Goal: Browse casually: Explore the website without a specific task or goal

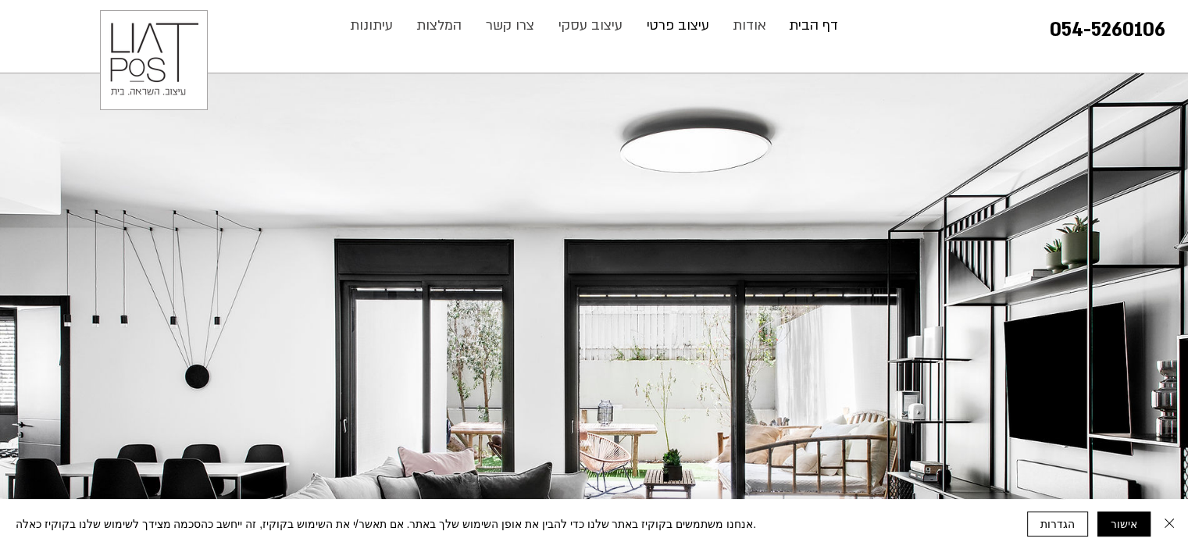
click at [701, 27] on p "עיצוב פרטי" at bounding box center [678, 25] width 78 height 31
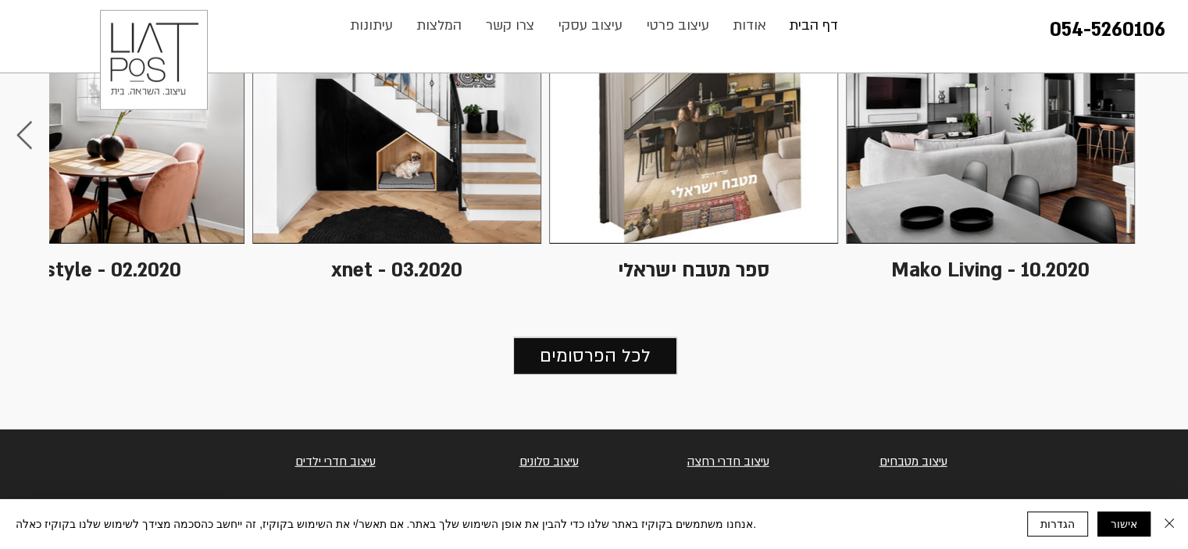
scroll to position [4627, 0]
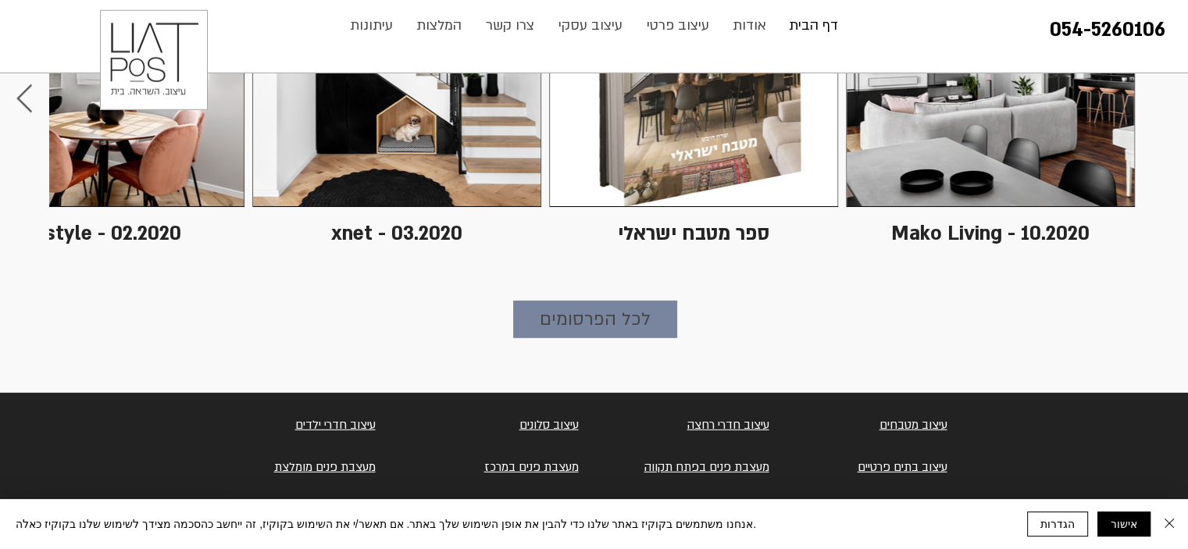
click at [603, 324] on span "לכל הפרסומים" at bounding box center [595, 319] width 111 height 28
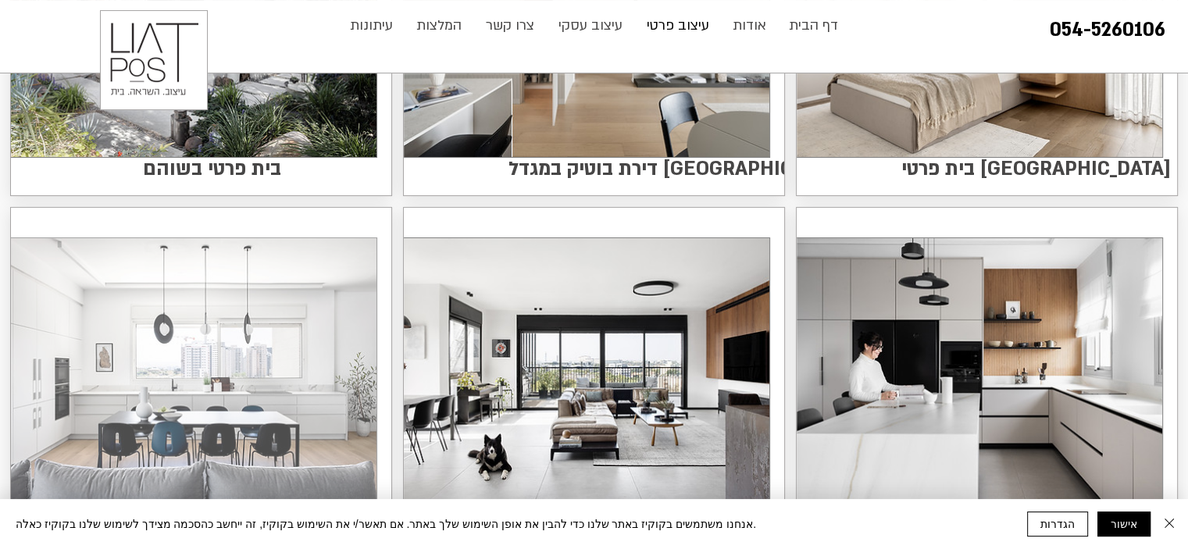
scroll to position [234, 0]
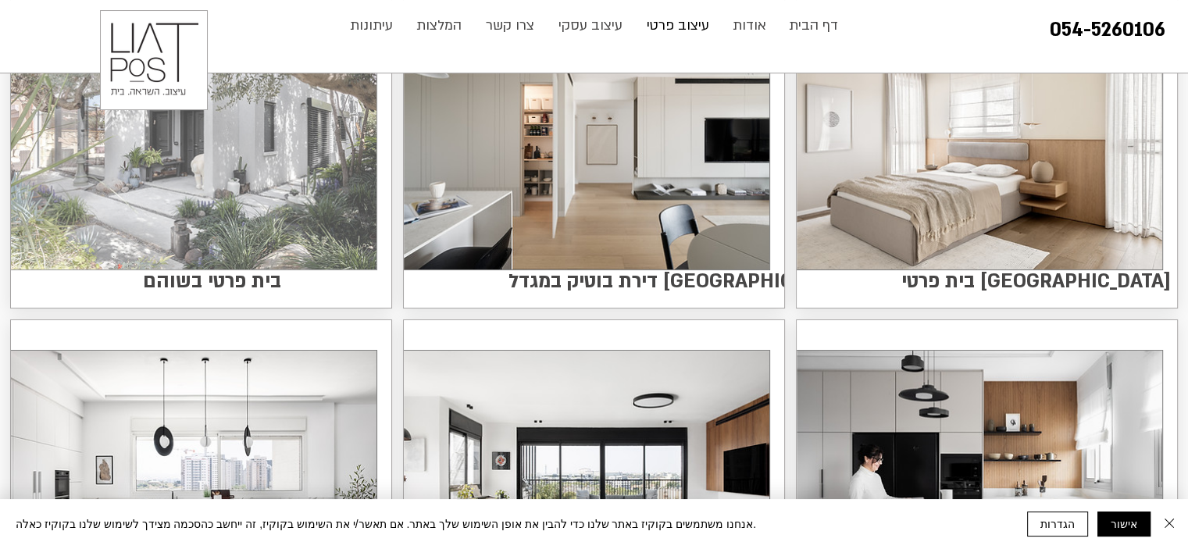
click at [229, 184] on img at bounding box center [194, 139] width 366 height 262
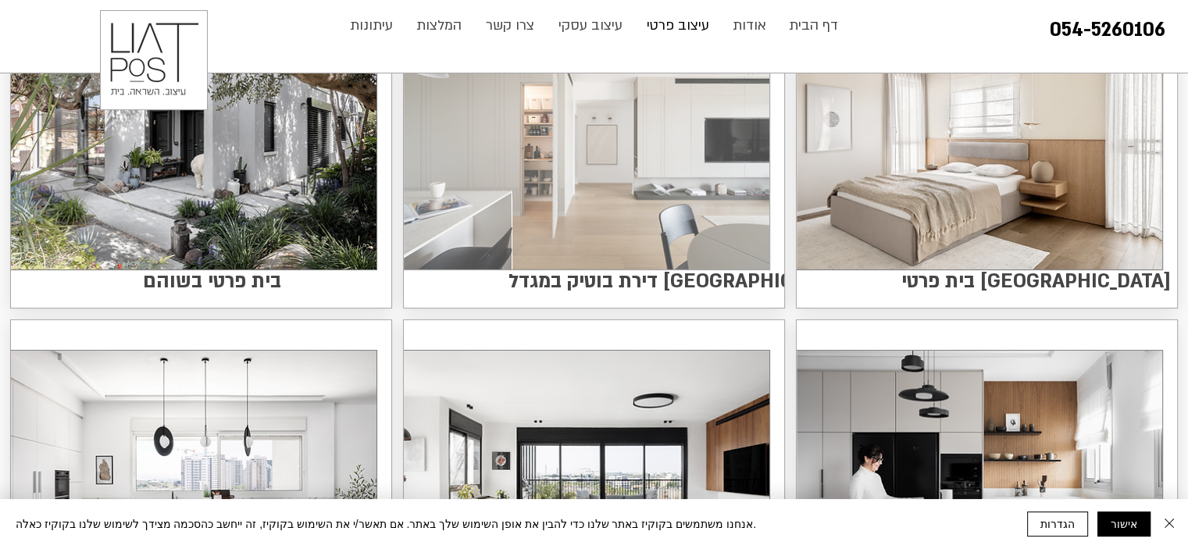
click at [540, 177] on img at bounding box center [587, 139] width 366 height 262
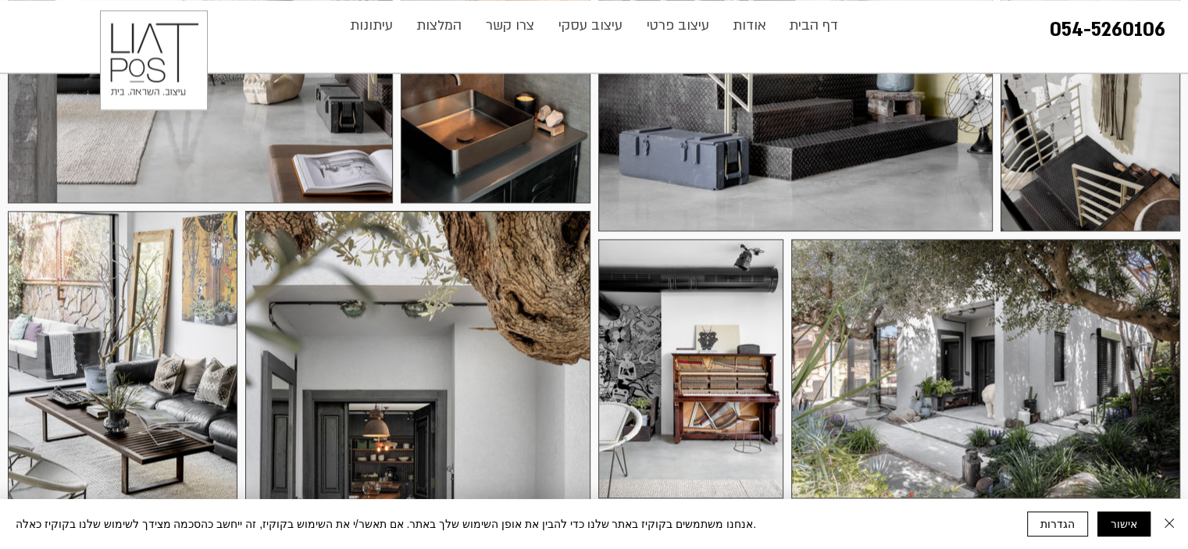
scroll to position [2421, 0]
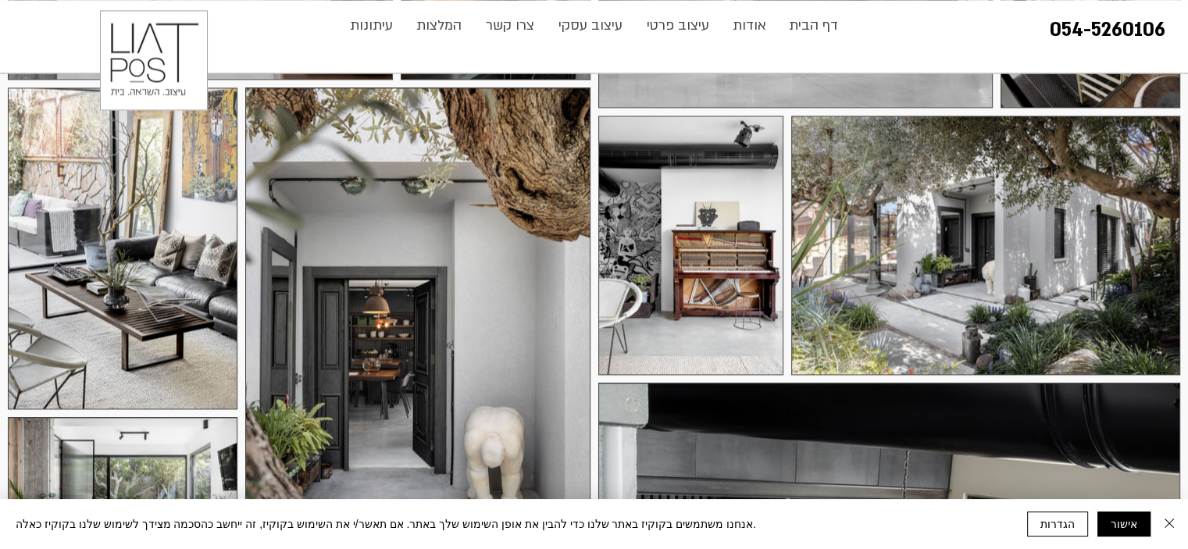
click at [96, 207] on div at bounding box center [123, 248] width 230 height 322
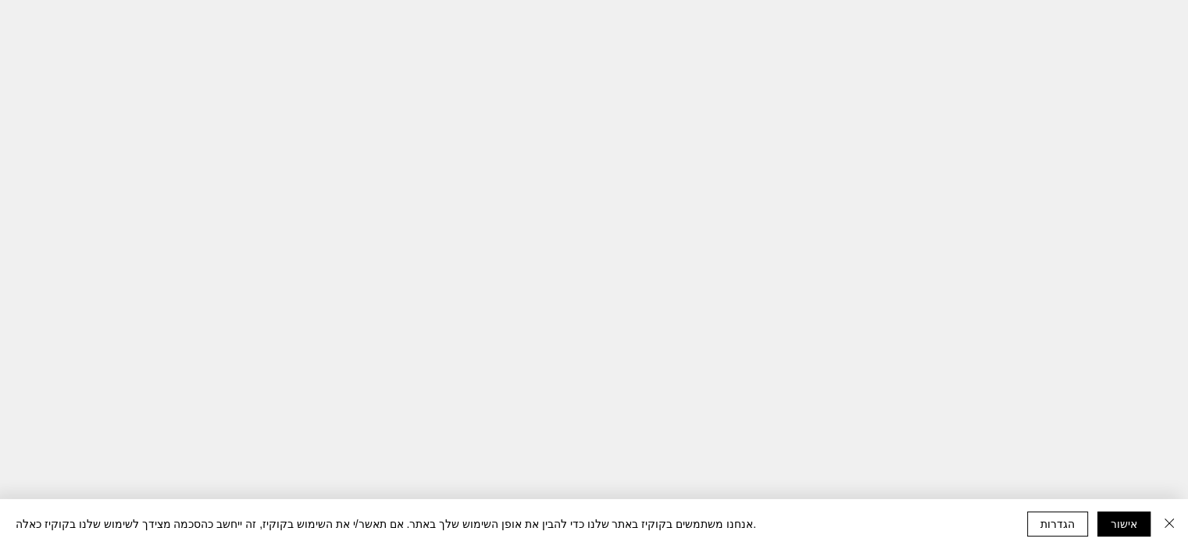
scroll to position [0, 0]
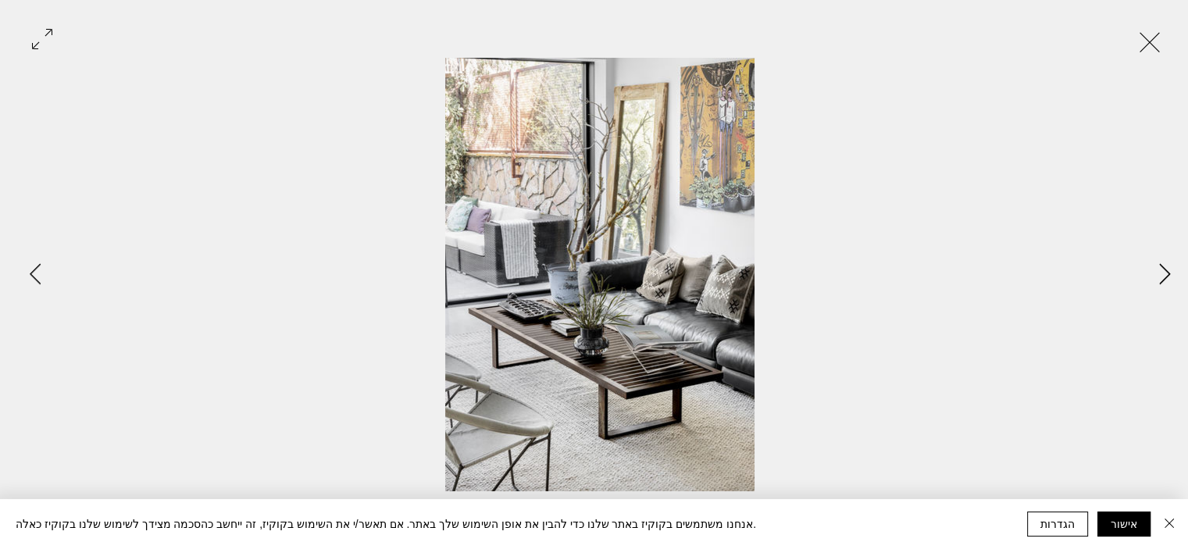
click at [1165, 274] on icon "Next Item" at bounding box center [1165, 273] width 12 height 21
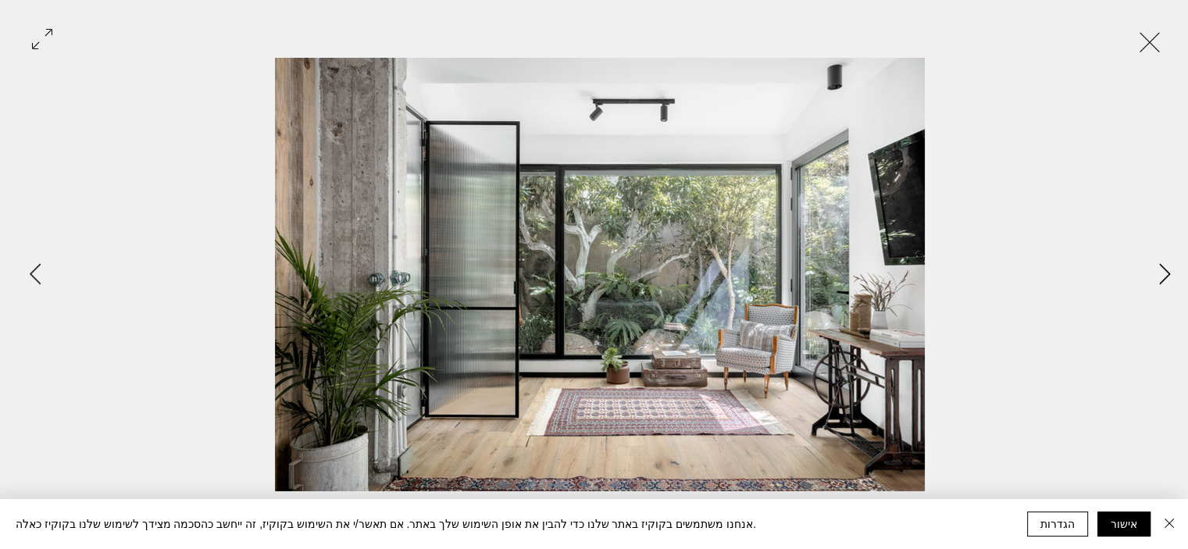
click at [1165, 274] on icon "Next Item" at bounding box center [1165, 273] width 12 height 21
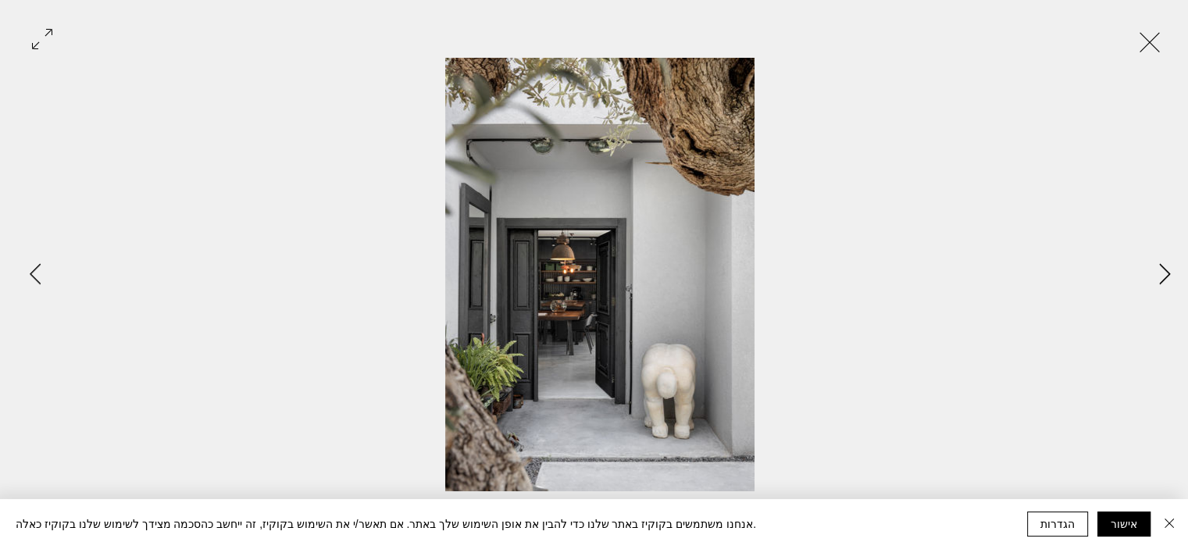
click at [1165, 274] on icon "Next Item" at bounding box center [1165, 273] width 12 height 21
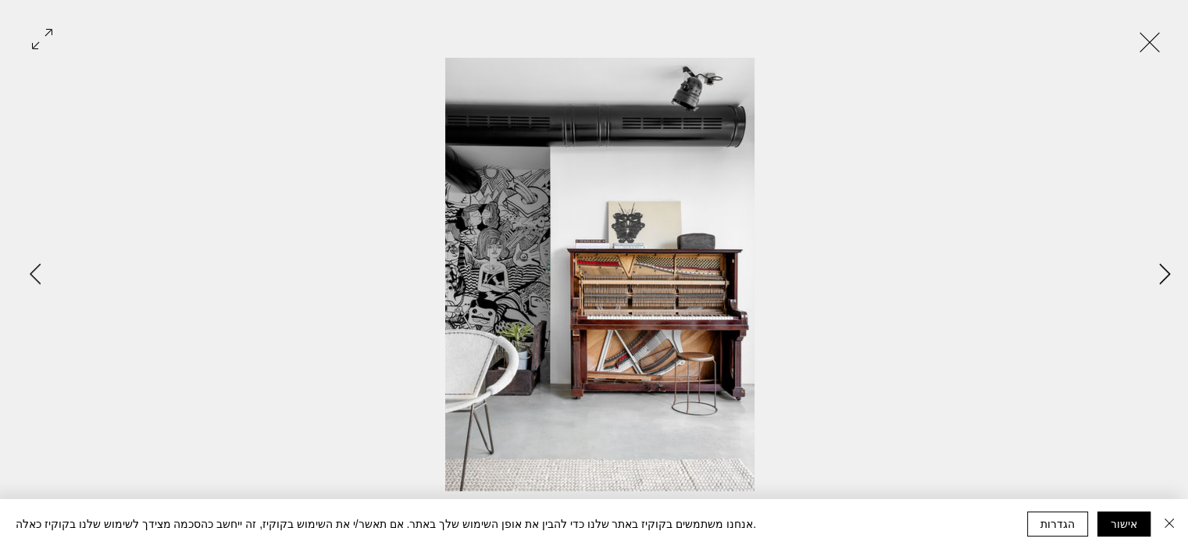
click at [1165, 274] on icon "Next Item" at bounding box center [1165, 273] width 12 height 21
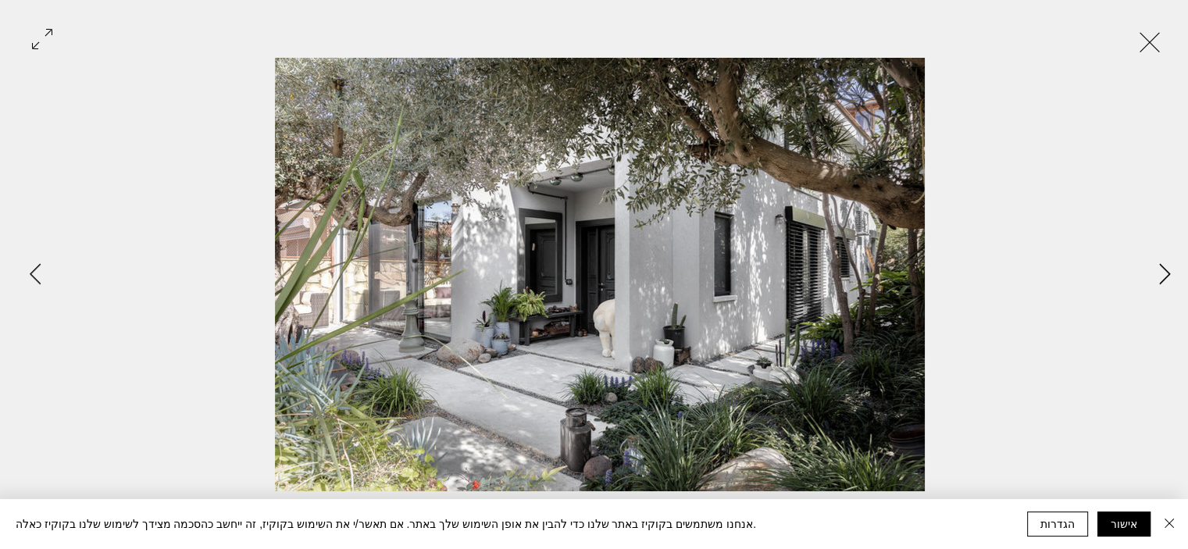
click at [1165, 274] on icon "Next Item" at bounding box center [1165, 273] width 12 height 21
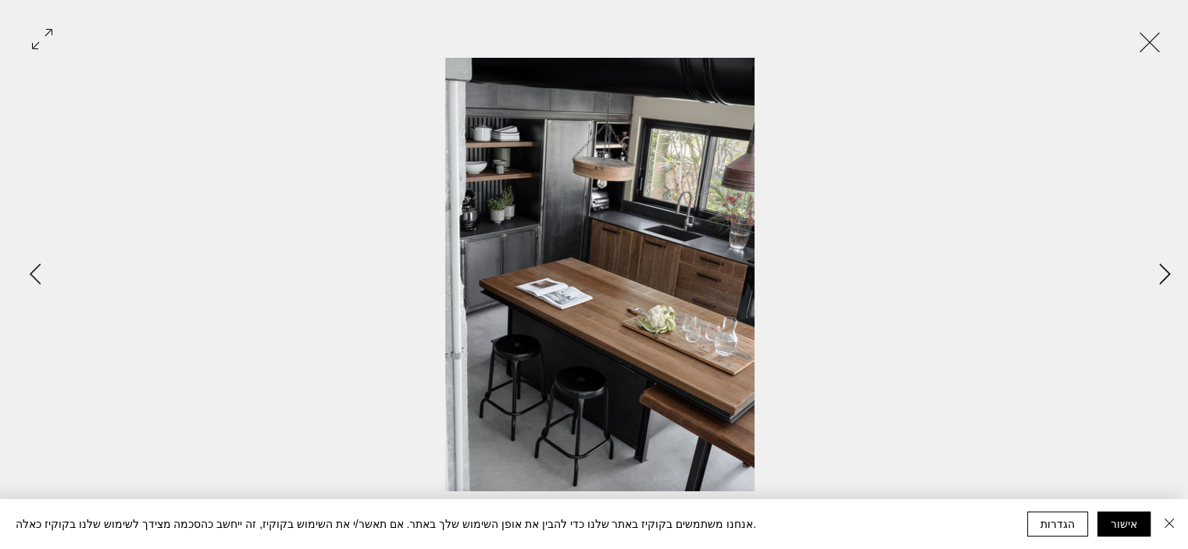
click at [1165, 274] on icon "Next Item" at bounding box center [1165, 273] width 12 height 21
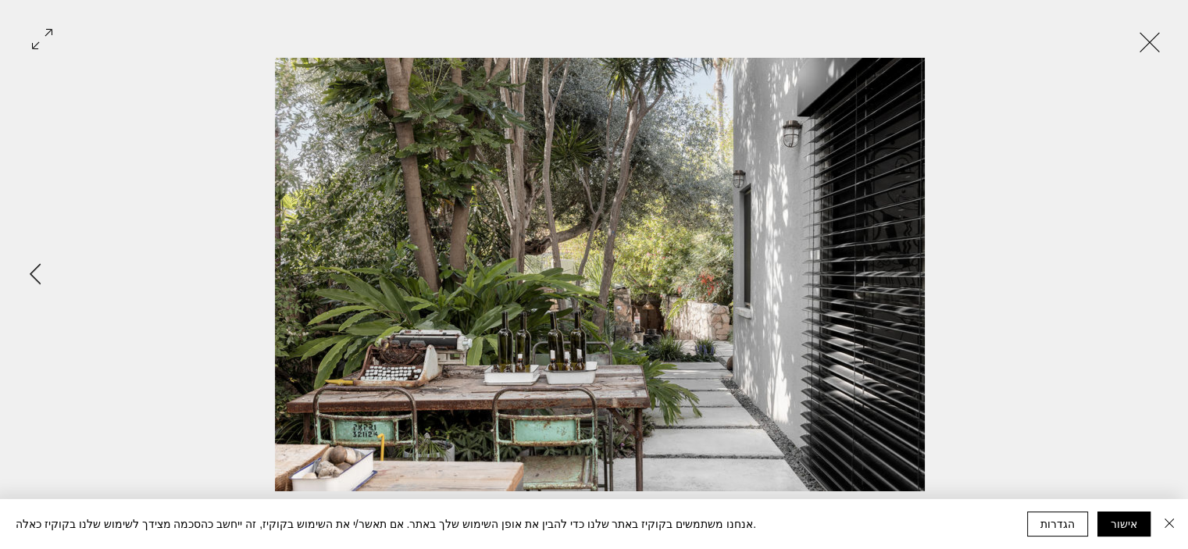
click at [1165, 274] on div "Gallery item, detailed view" at bounding box center [600, 274] width 1200 height 433
click at [1153, 40] on button "Exit expand mode" at bounding box center [1150, 40] width 30 height 34
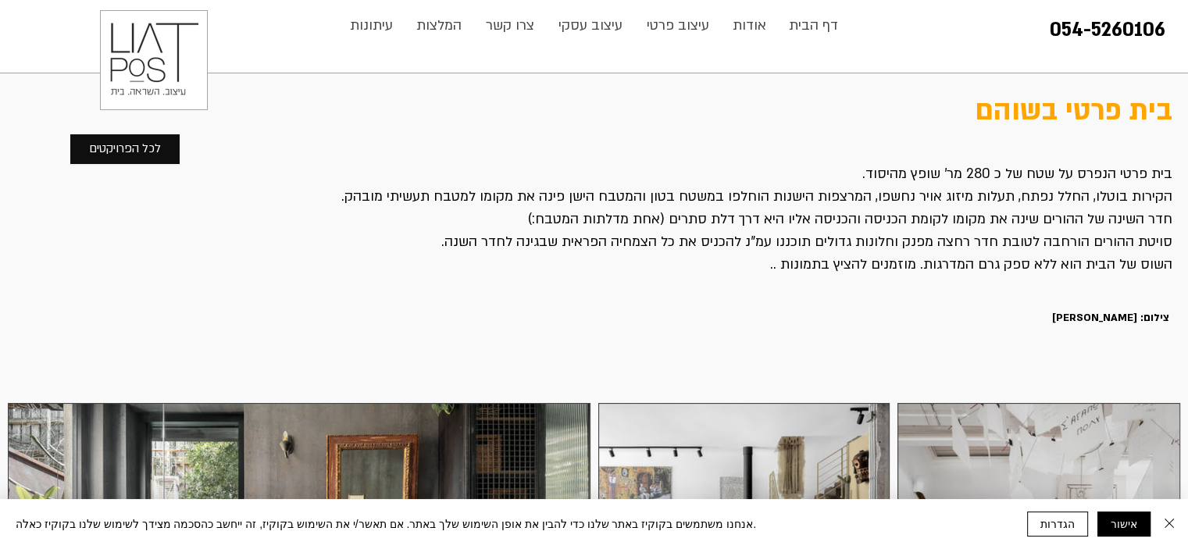
scroll to position [2421, 0]
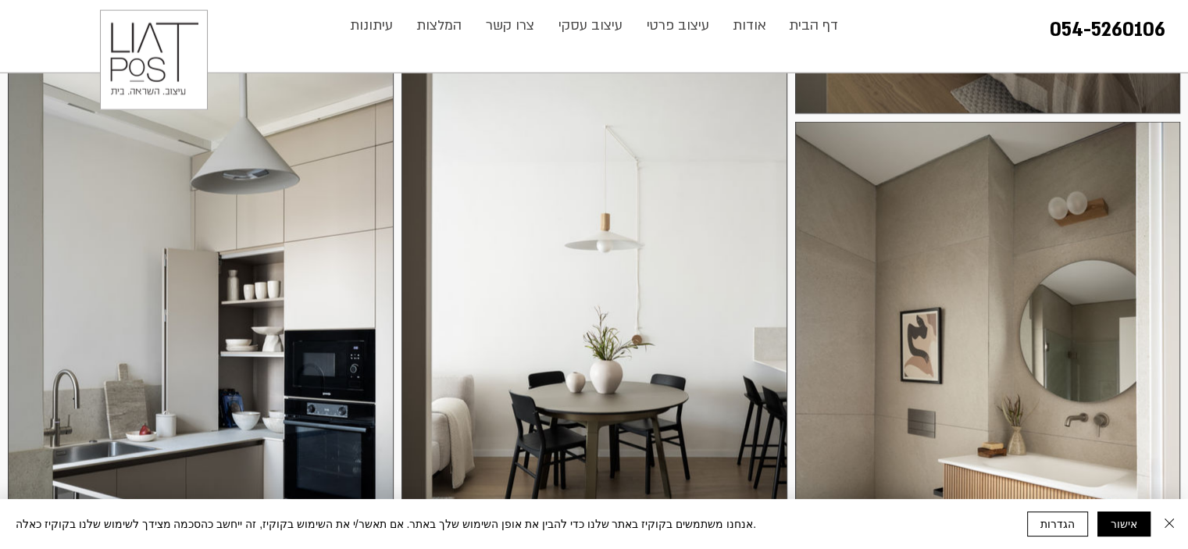
scroll to position [3749, 0]
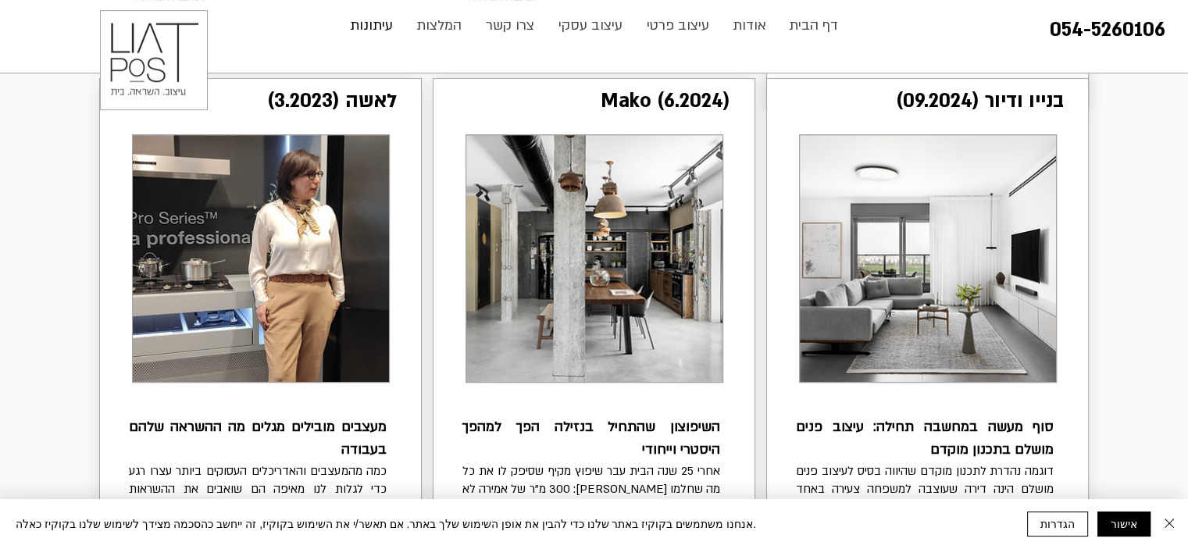
scroll to position [859, 0]
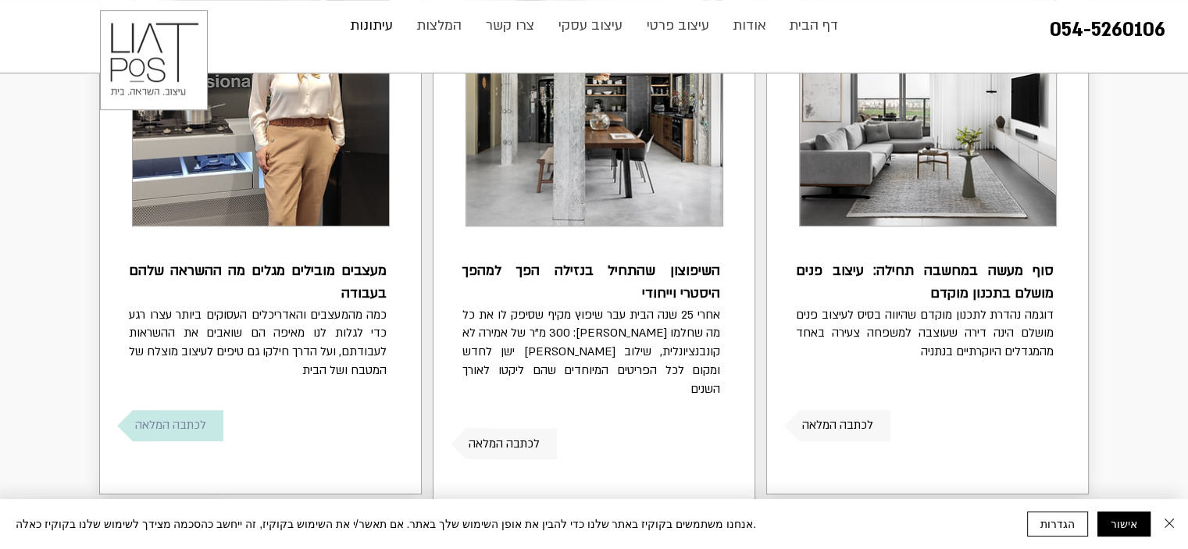
click at [172, 426] on span "לכתבה המלאה" at bounding box center [170, 425] width 71 height 19
